Goal: Navigation & Orientation: Understand site structure

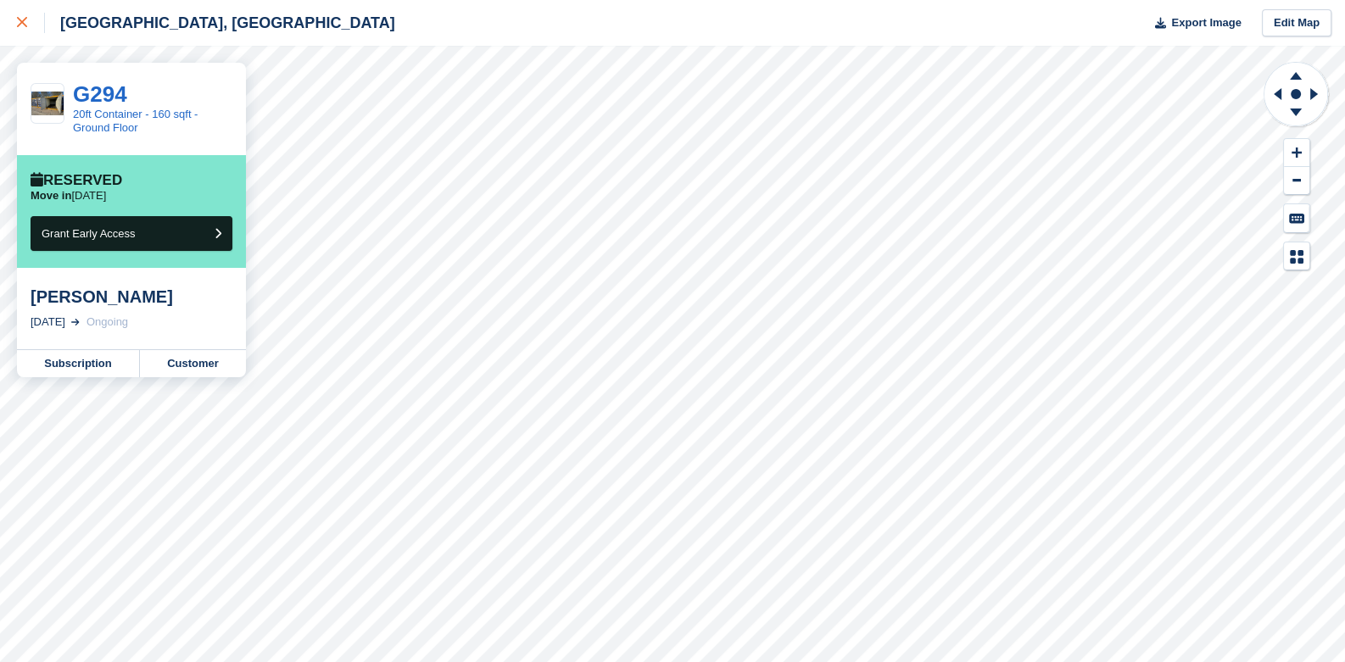
click at [21, 20] on icon at bounding box center [22, 22] width 10 height 10
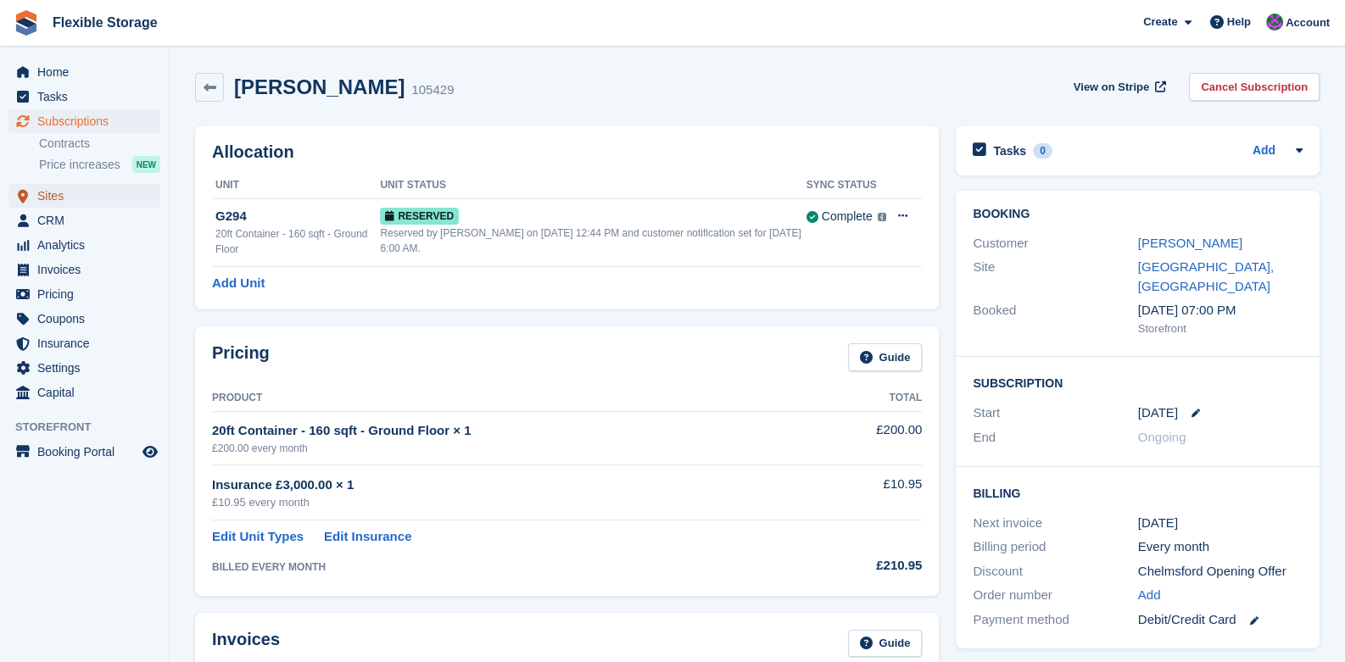
click at [39, 187] on span "Sites" at bounding box center [88, 196] width 102 height 24
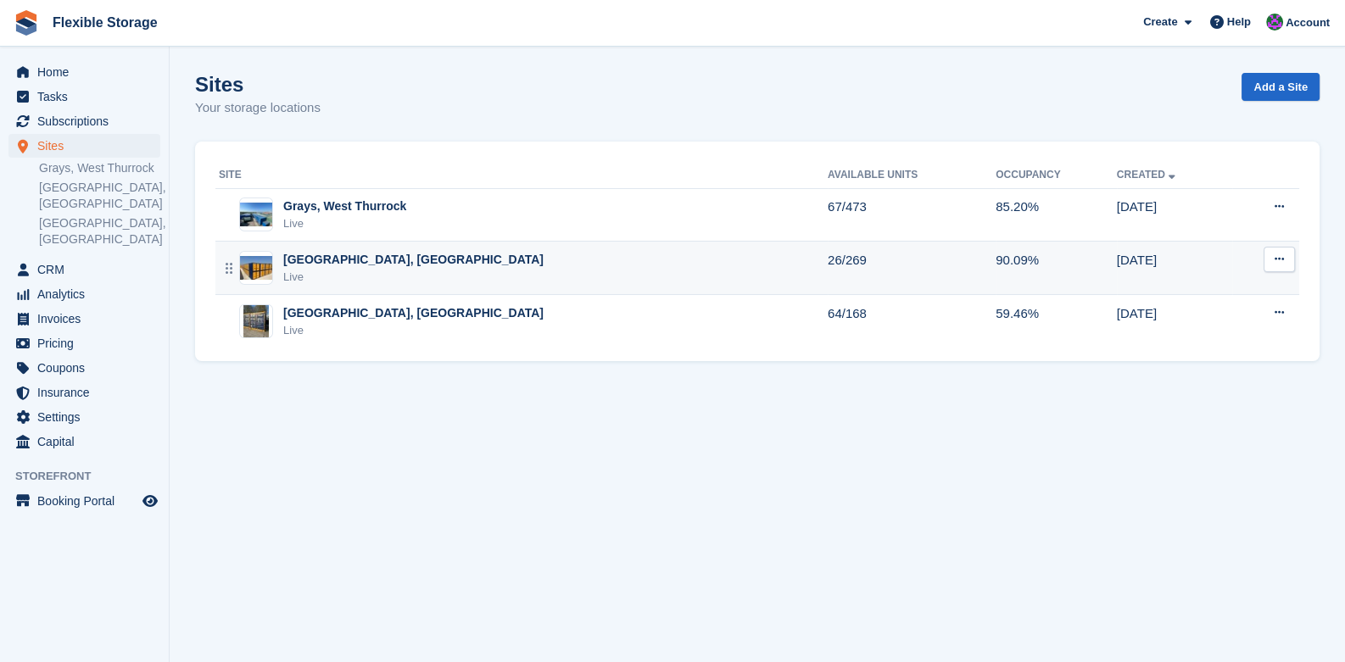
click at [317, 253] on div "Aveley, Essex" at bounding box center [413, 260] width 260 height 18
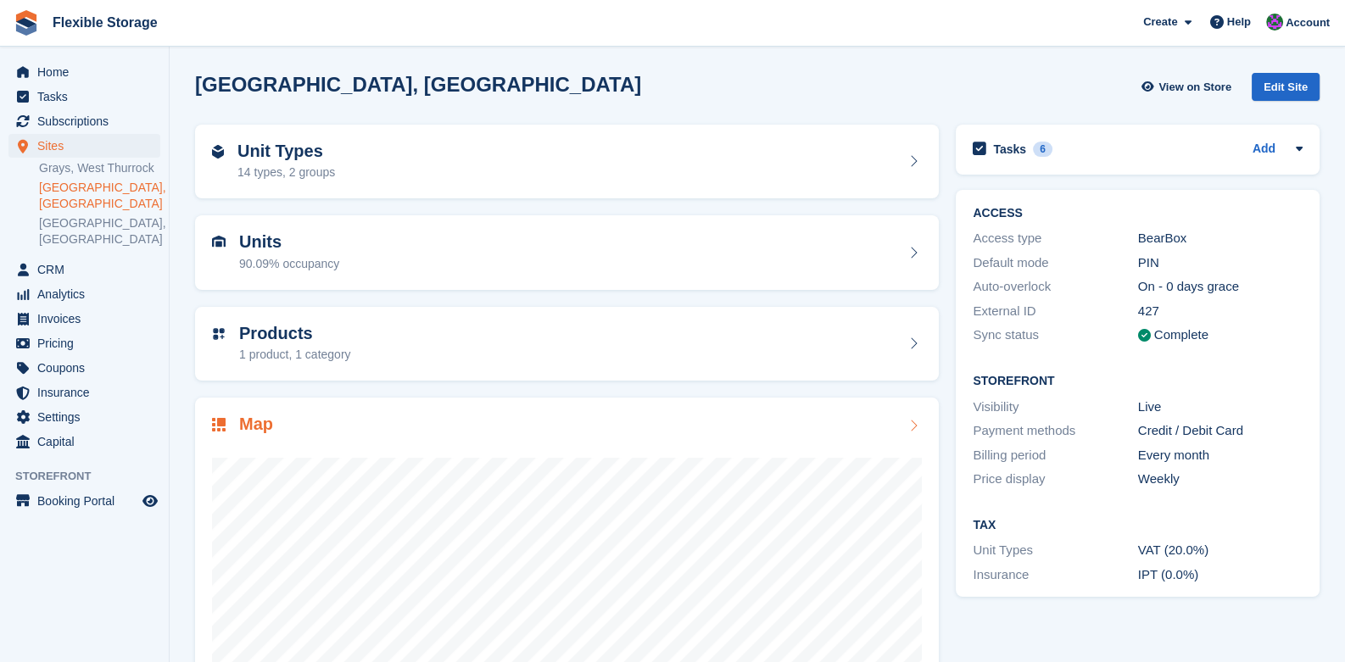
click at [910, 423] on icon at bounding box center [913, 426] width 17 height 14
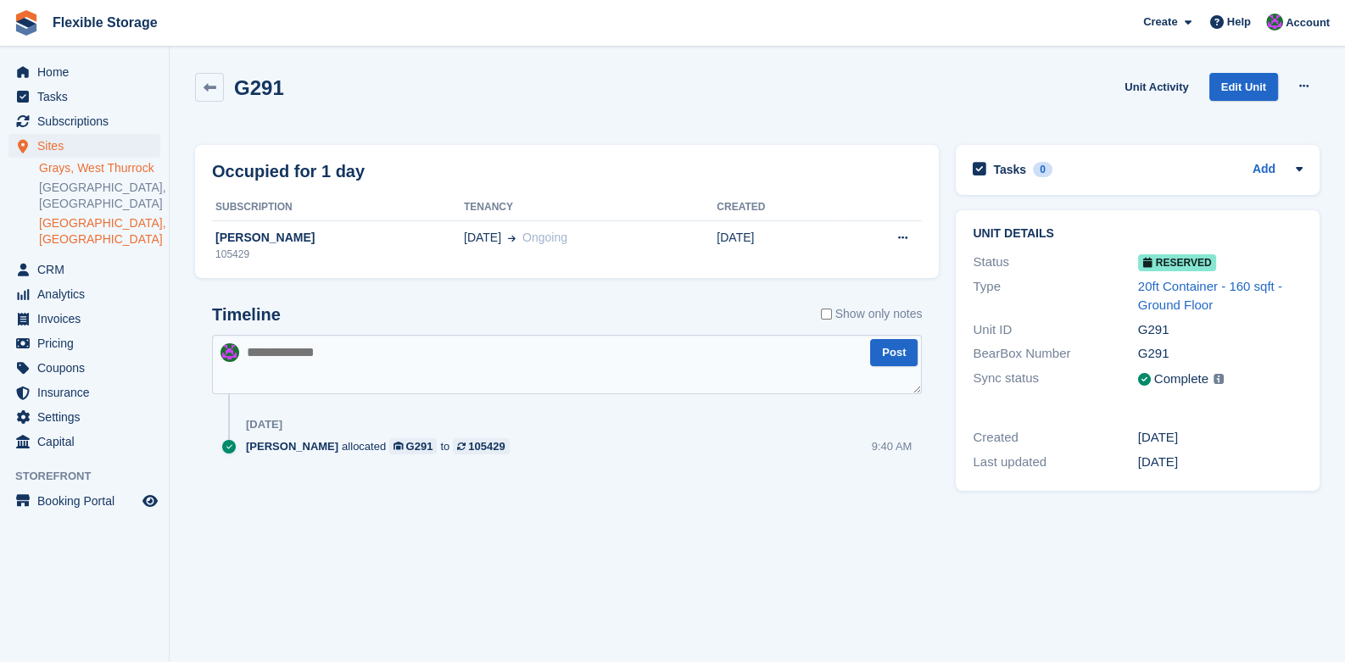
click at [101, 166] on link "Grays, West Thurrock" at bounding box center [99, 168] width 121 height 16
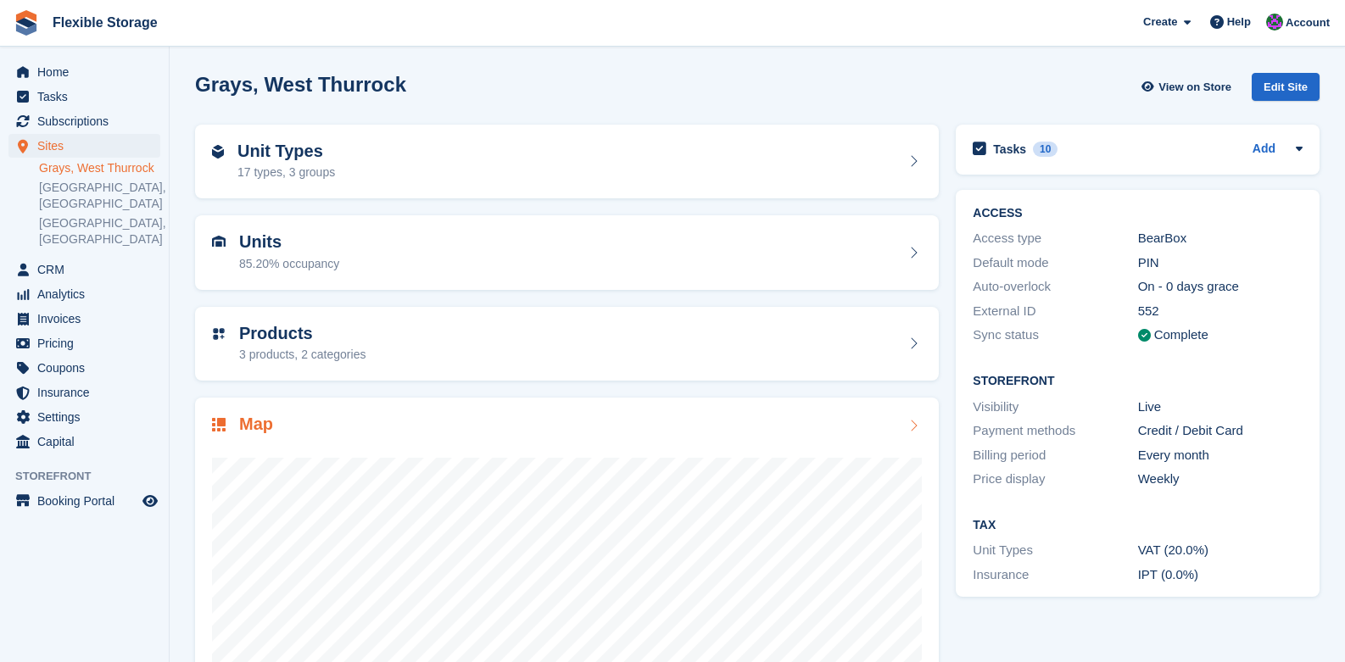
click at [913, 398] on div "Map" at bounding box center [567, 595] width 744 height 395
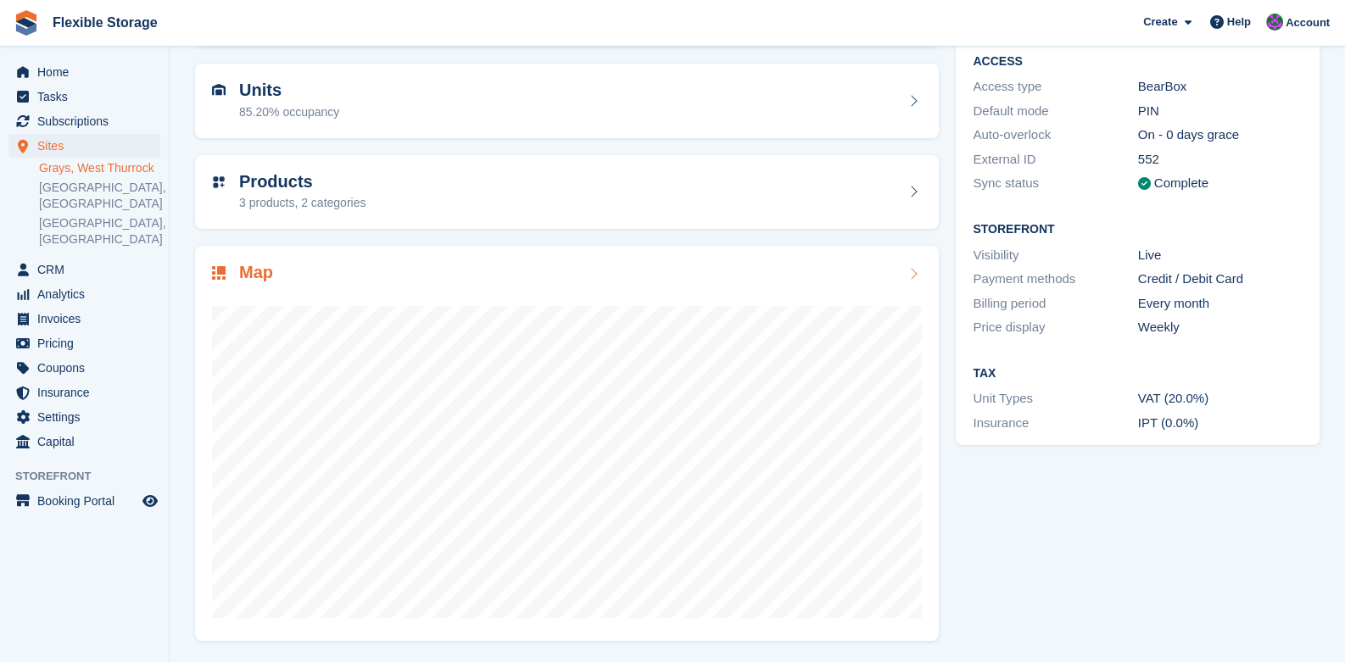
scroll to position [152, 0]
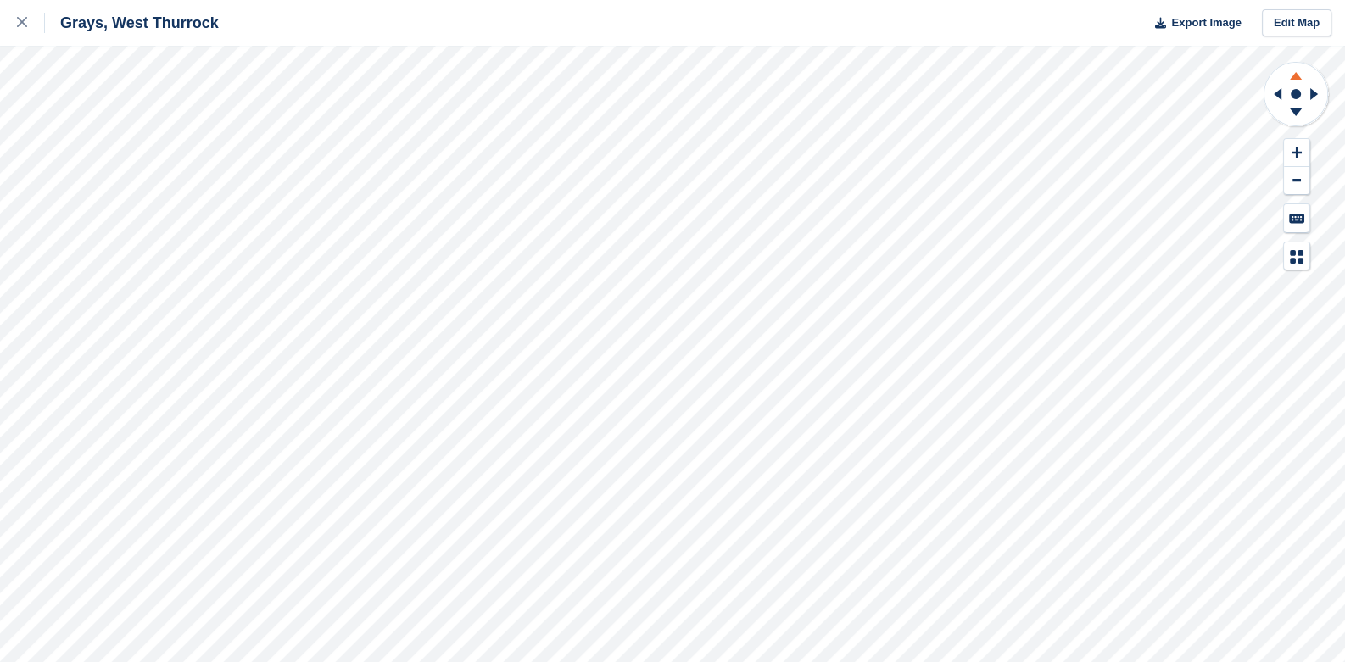
click at [1302, 75] on icon at bounding box center [1296, 73] width 44 height 21
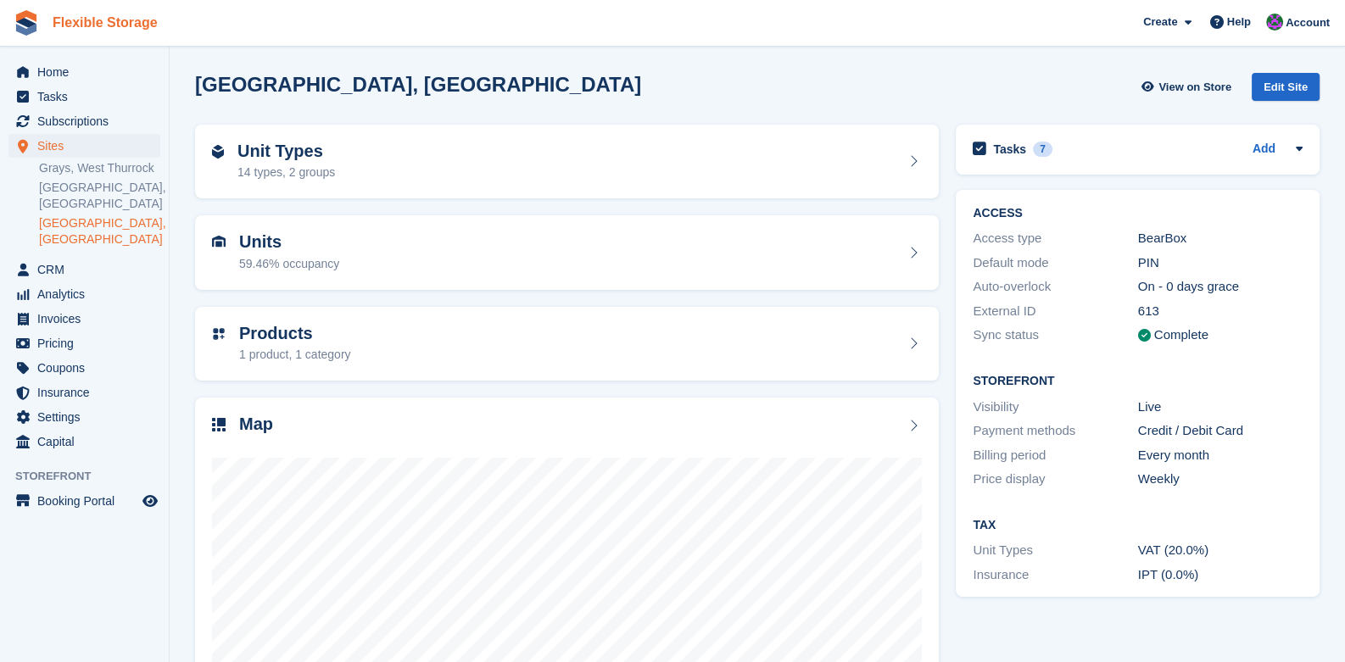
click at [98, 24] on link "Flexible Storage" at bounding box center [105, 22] width 119 height 28
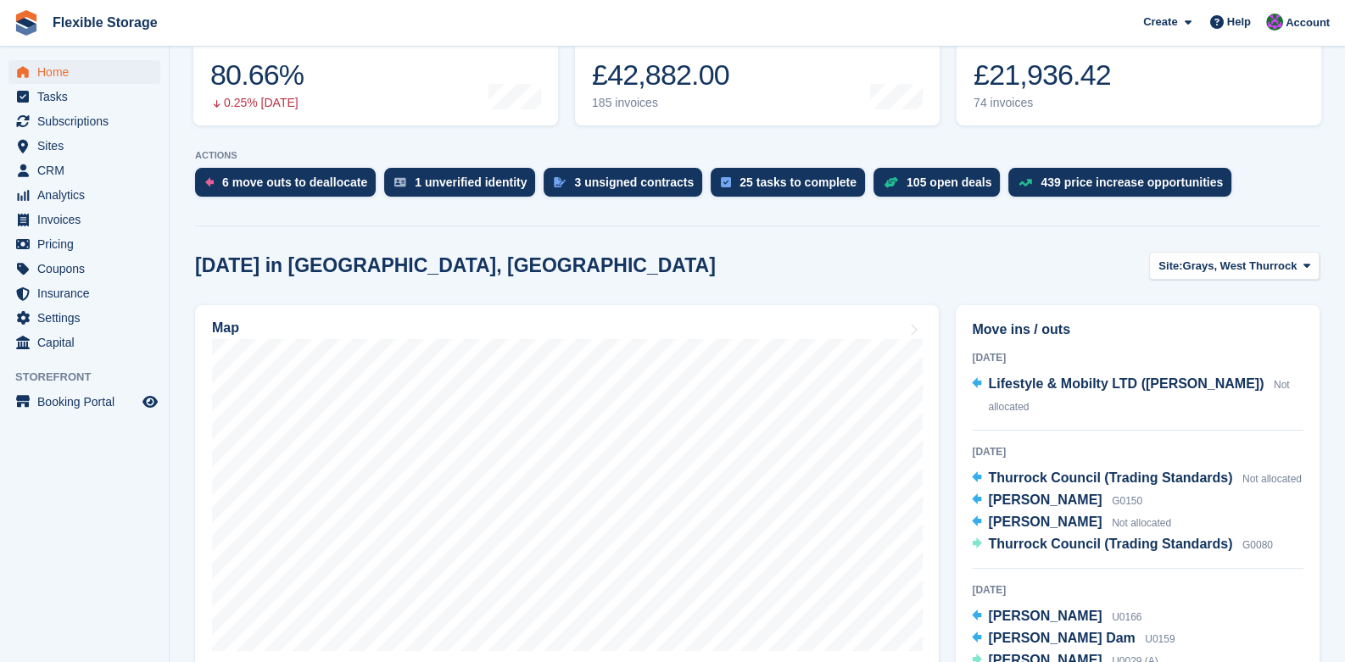
scroll to position [254, 0]
